Goal: Information Seeking & Learning: Learn about a topic

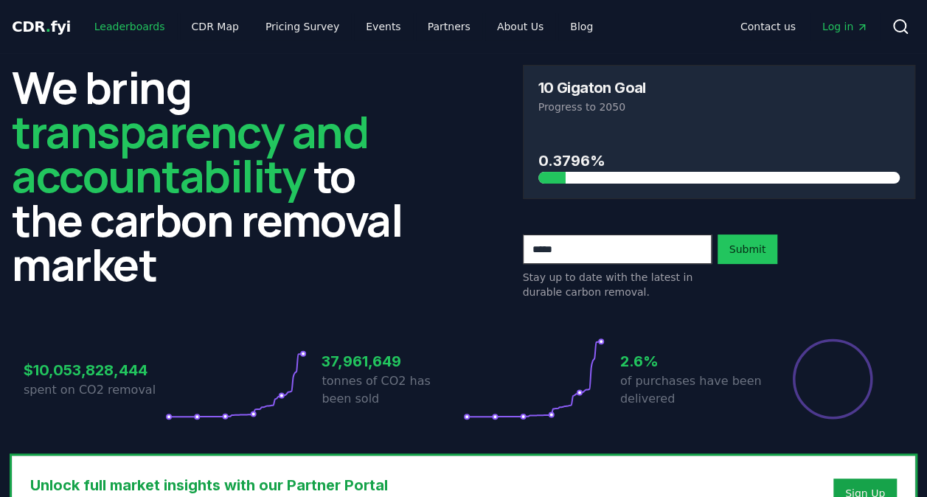
click at [119, 21] on link "Leaderboards" at bounding box center [130, 26] width 94 height 27
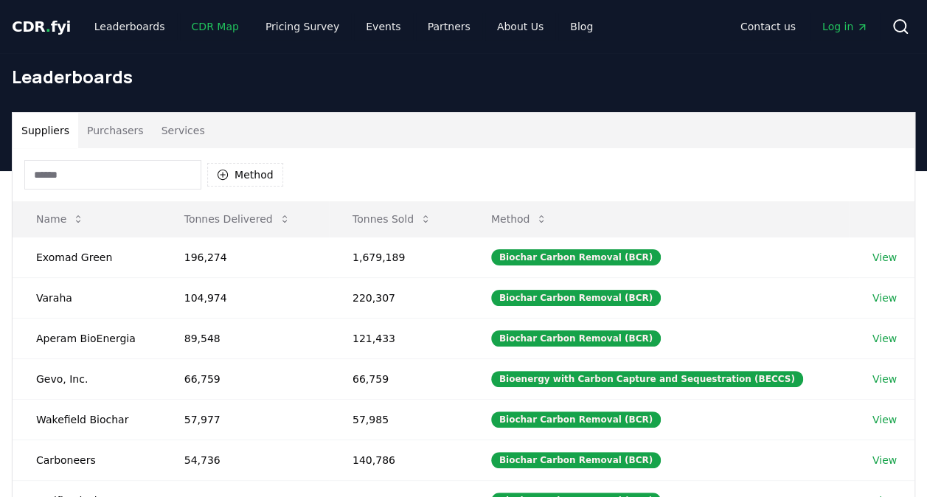
click at [209, 31] on link "CDR Map" at bounding box center [215, 26] width 71 height 27
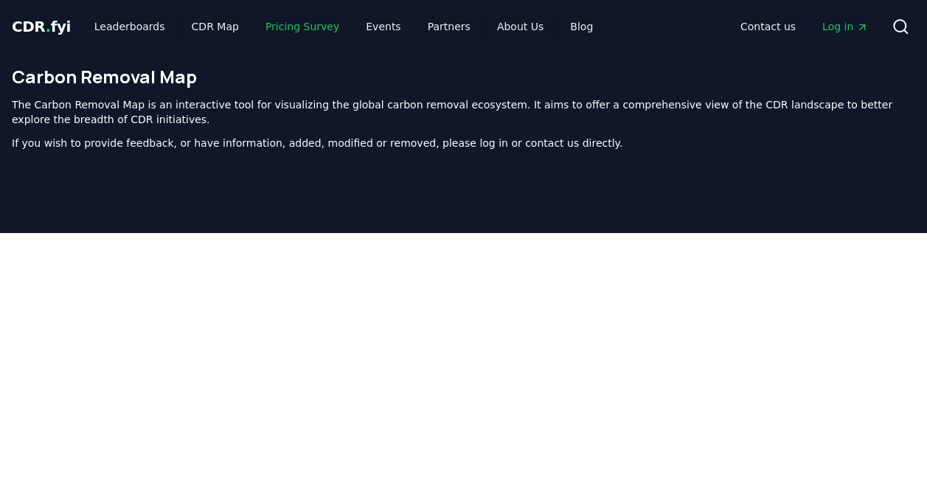
click at [285, 25] on link "Pricing Survey" at bounding box center [302, 26] width 97 height 27
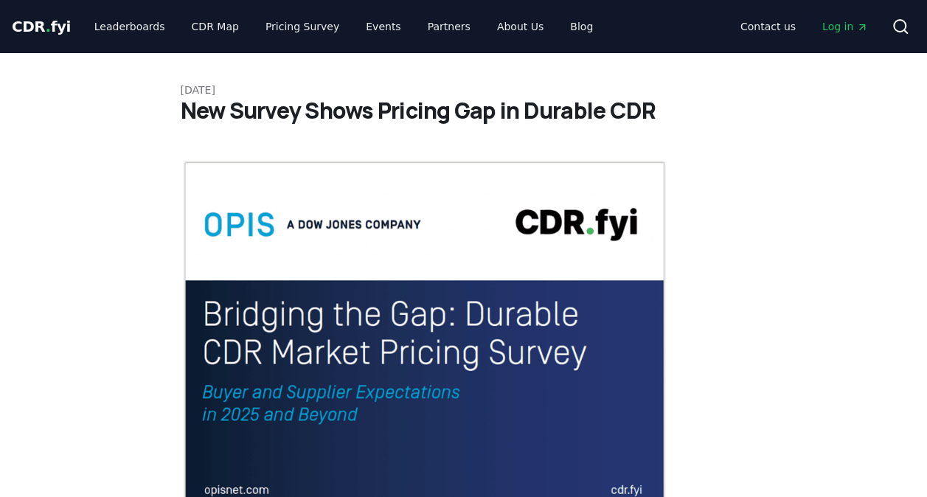
click at [33, 25] on span "CDR . fyi" at bounding box center [41, 27] width 59 height 18
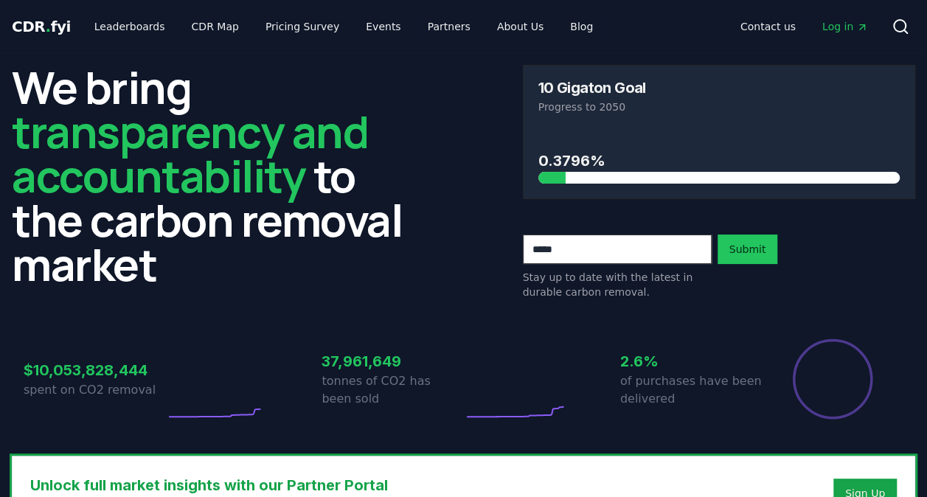
click at [33, 25] on span "CDR . fyi" at bounding box center [41, 27] width 59 height 18
click at [287, 20] on link "Pricing Survey" at bounding box center [302, 26] width 97 height 27
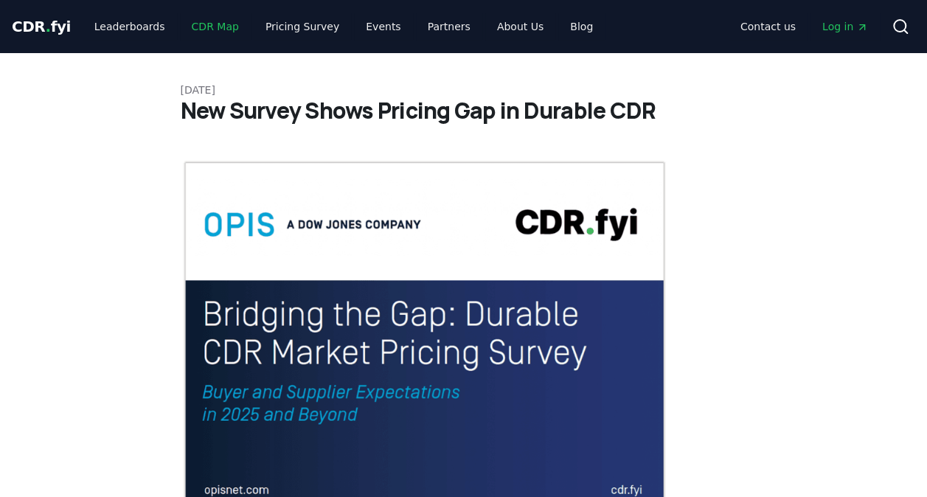
click at [206, 31] on link "CDR Map" at bounding box center [215, 26] width 71 height 27
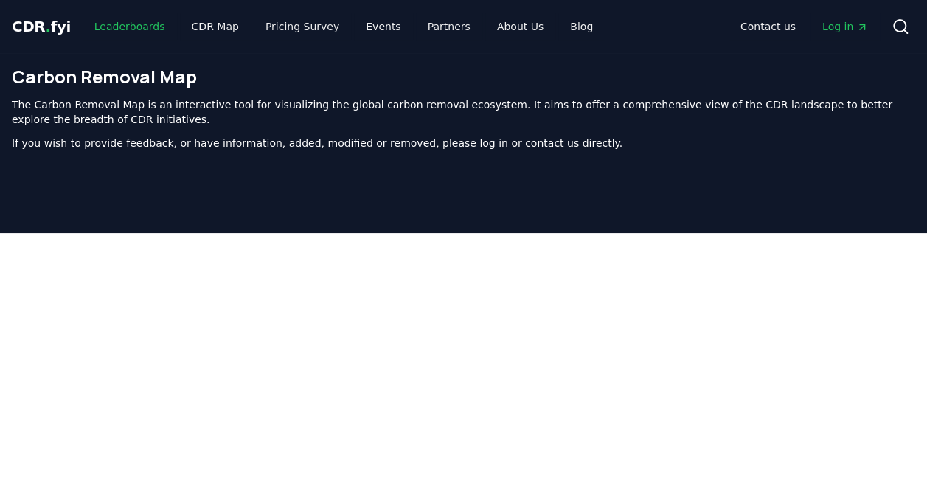
click at [118, 30] on link "Leaderboards" at bounding box center [130, 26] width 94 height 27
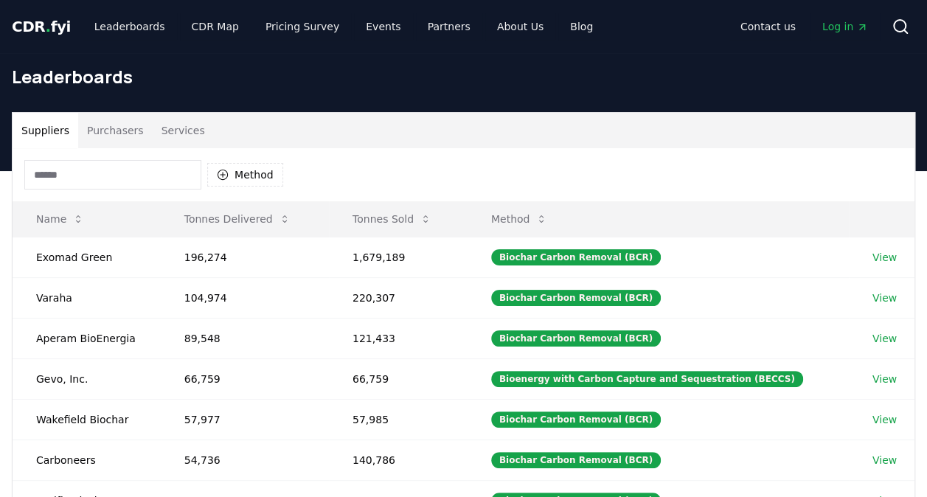
click at [170, 167] on input at bounding box center [112, 174] width 177 height 29
click at [243, 170] on button "Method" at bounding box center [245, 175] width 76 height 24
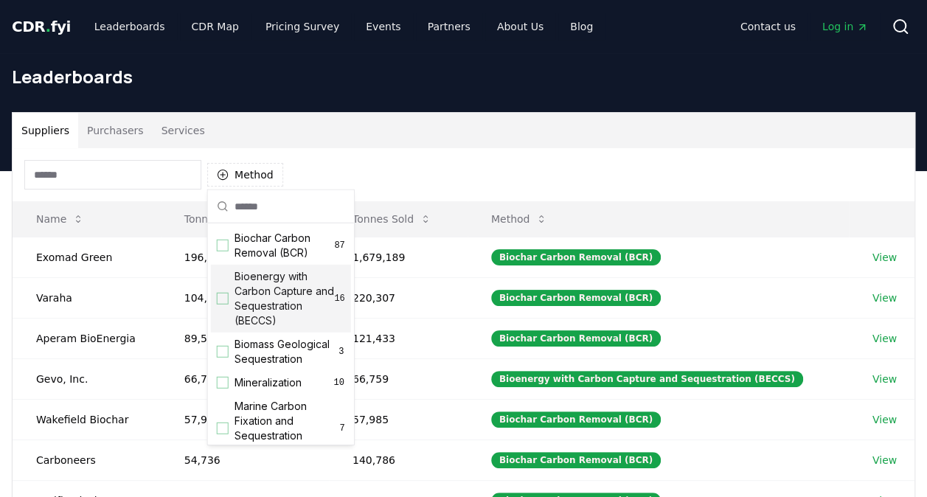
click at [226, 306] on div "Bioenergy with Carbon Capture and Sequestration (BECCS) 16" at bounding box center [281, 299] width 140 height 68
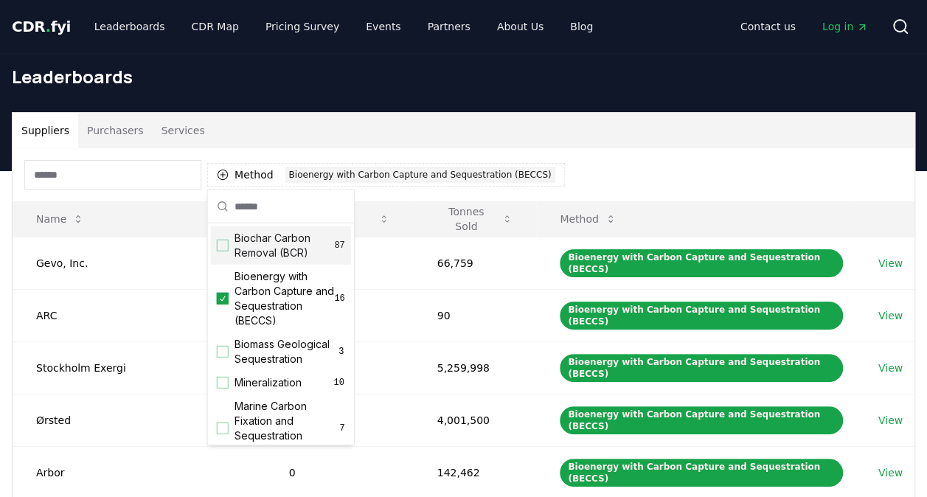
click at [599, 83] on h1 "Leaderboards" at bounding box center [463, 77] width 903 height 24
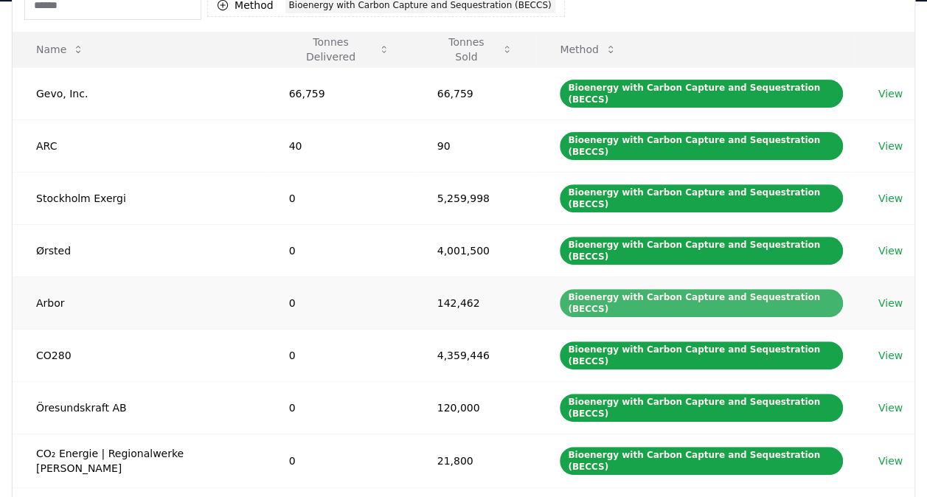
scroll to position [147, 0]
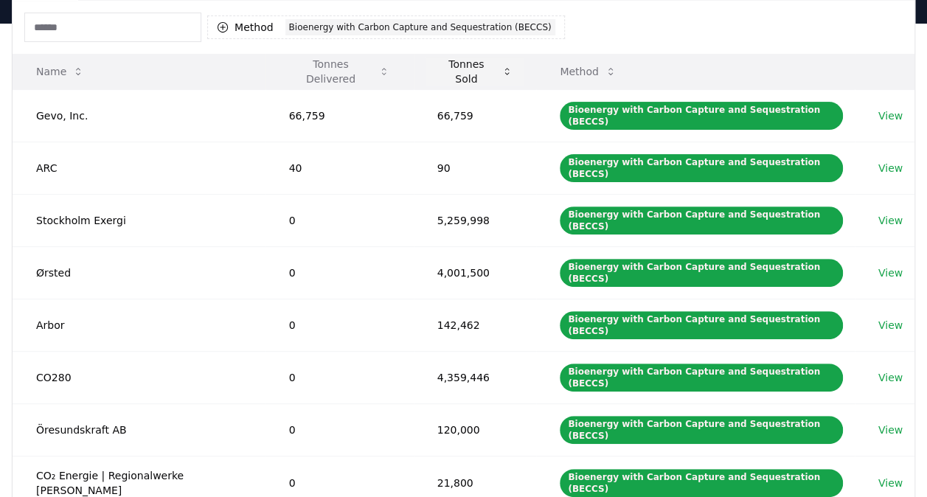
click at [501, 69] on icon at bounding box center [506, 72] width 11 height 12
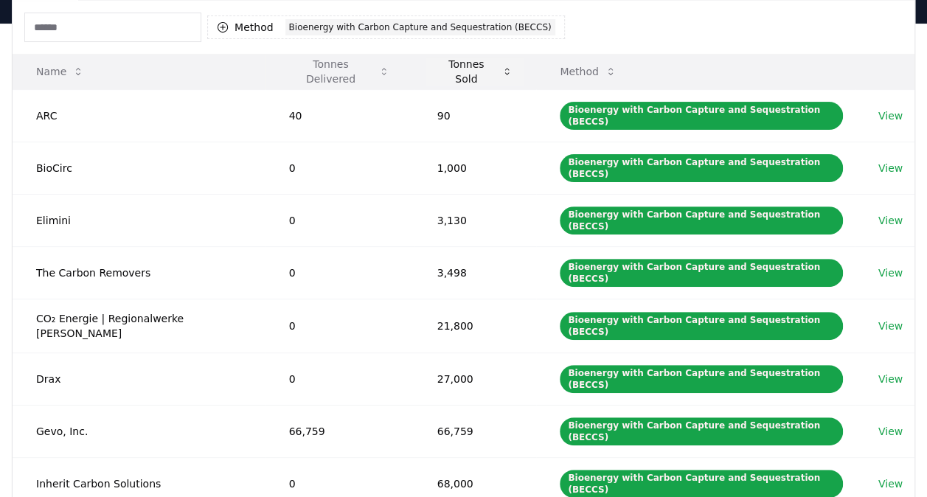
click at [501, 69] on icon at bounding box center [506, 72] width 11 height 12
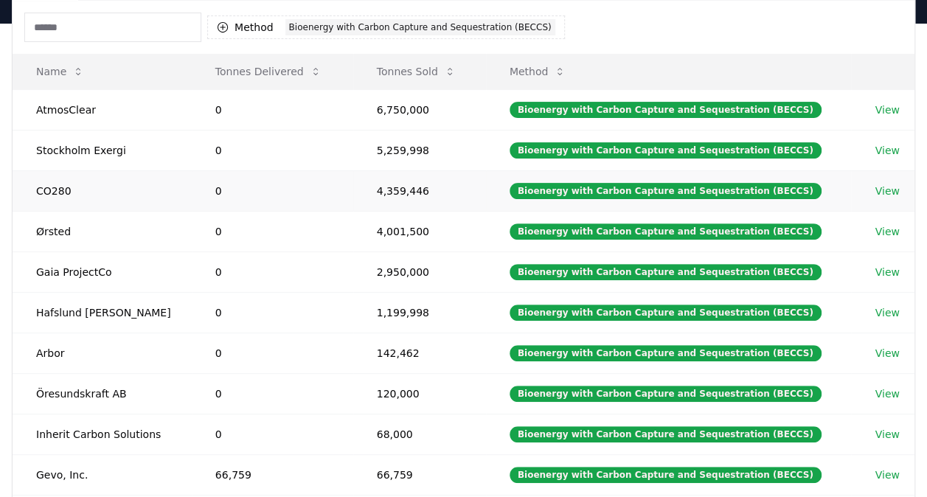
scroll to position [0, 0]
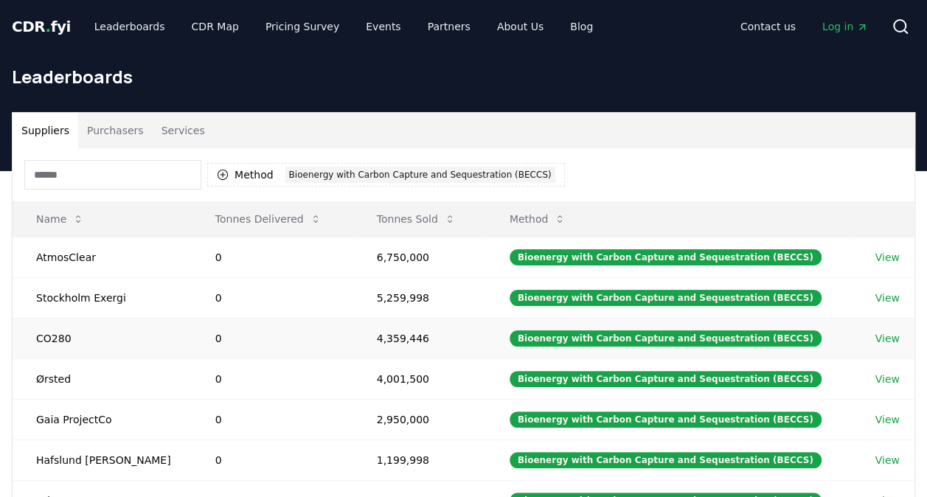
click at [880, 338] on link "View" at bounding box center [886, 338] width 24 height 15
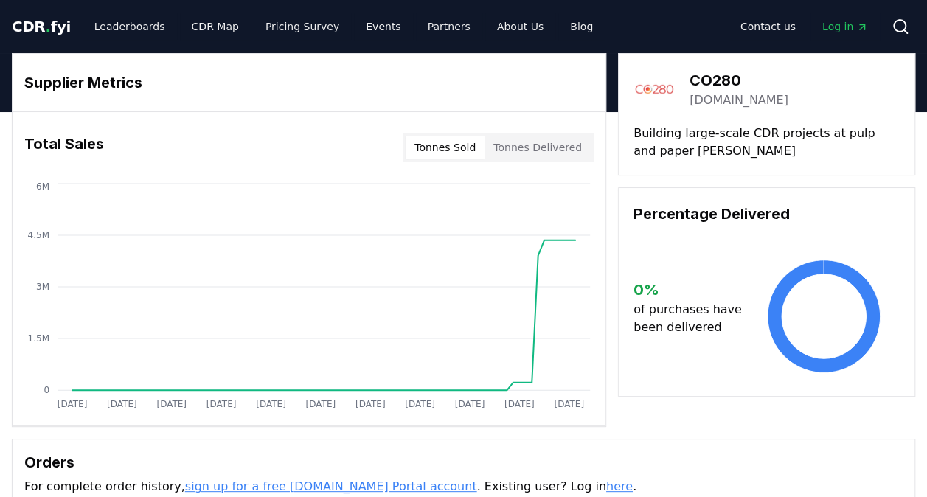
click at [565, 133] on div "Tonnes Sold Tonnes Delivered" at bounding box center [497, 147] width 191 height 29
click at [551, 142] on button "Tonnes Delivered" at bounding box center [537, 148] width 106 height 24
click at [460, 142] on button "Tonnes Sold" at bounding box center [444, 148] width 79 height 24
click at [354, 18] on link "Events" at bounding box center [383, 26] width 58 height 27
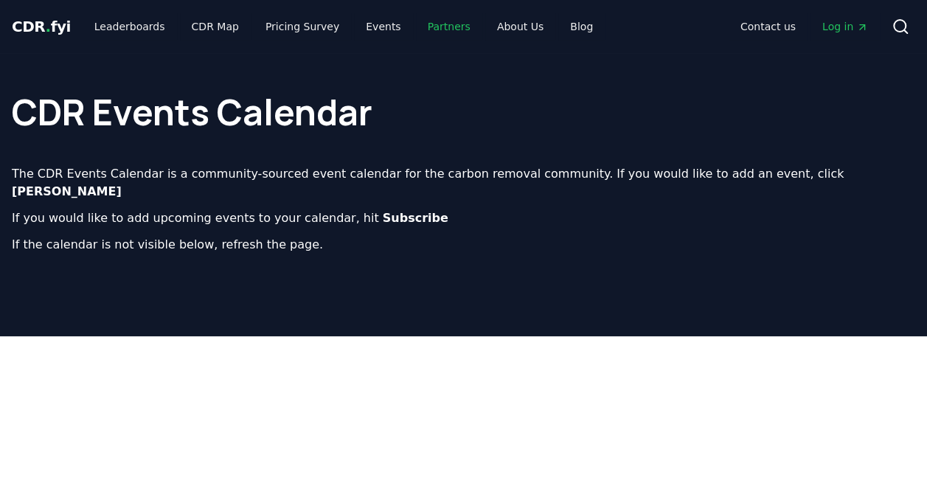
click at [416, 31] on link "Partners" at bounding box center [449, 26] width 66 height 27
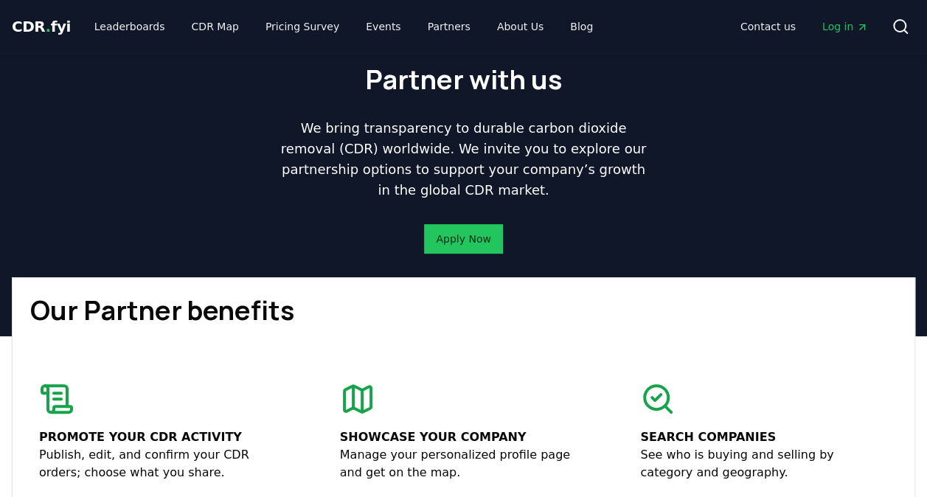
click at [486, 40] on div "CDR . fyi Leaderboards CDR Map Pricing Survey Events Partners About Us Blog Con…" at bounding box center [463, 26] width 903 height 53
click at [488, 29] on link "About Us" at bounding box center [520, 26] width 70 height 27
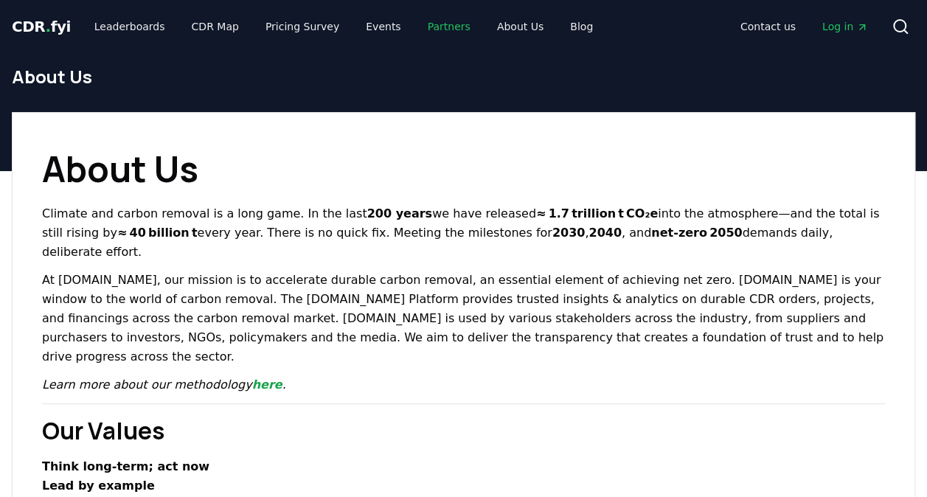
click at [427, 25] on link "Partners" at bounding box center [449, 26] width 66 height 27
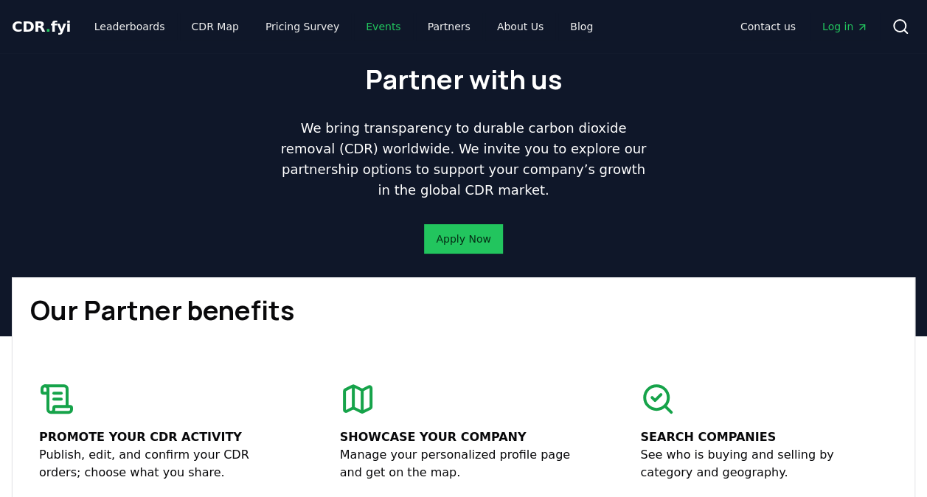
click at [366, 28] on link "Events" at bounding box center [383, 26] width 58 height 27
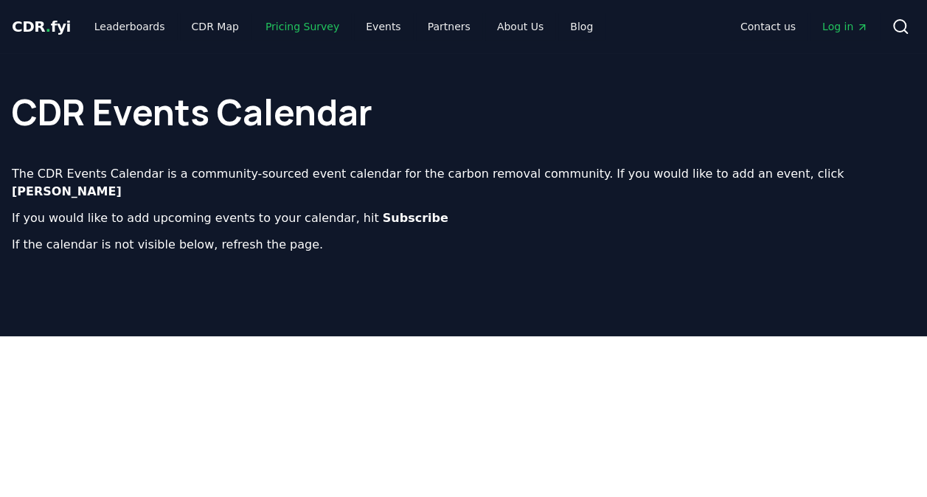
click at [268, 32] on link "Pricing Survey" at bounding box center [302, 26] width 97 height 27
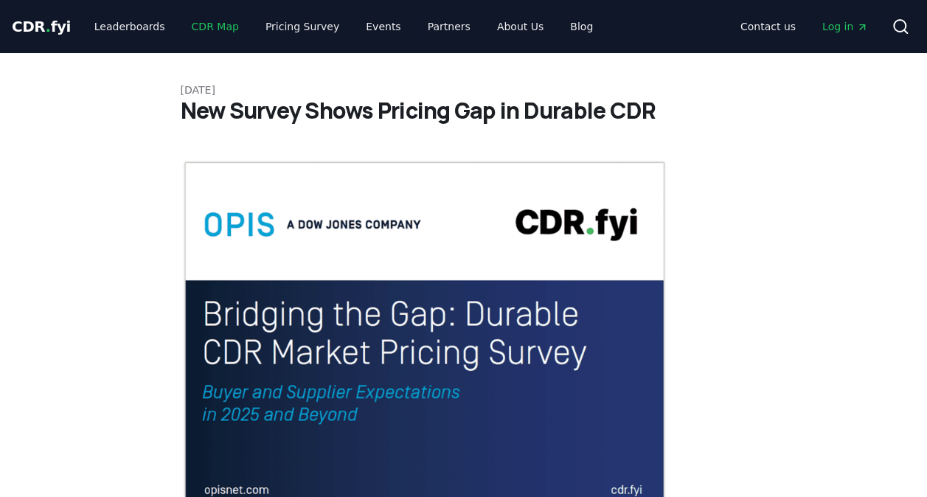
click at [215, 31] on link "CDR Map" at bounding box center [215, 26] width 71 height 27
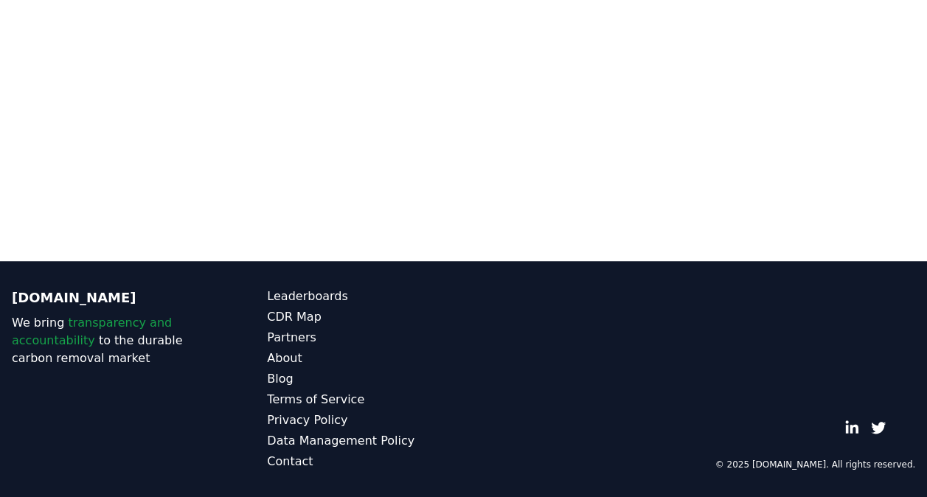
scroll to position [174, 0]
